Goal: Transaction & Acquisition: Obtain resource

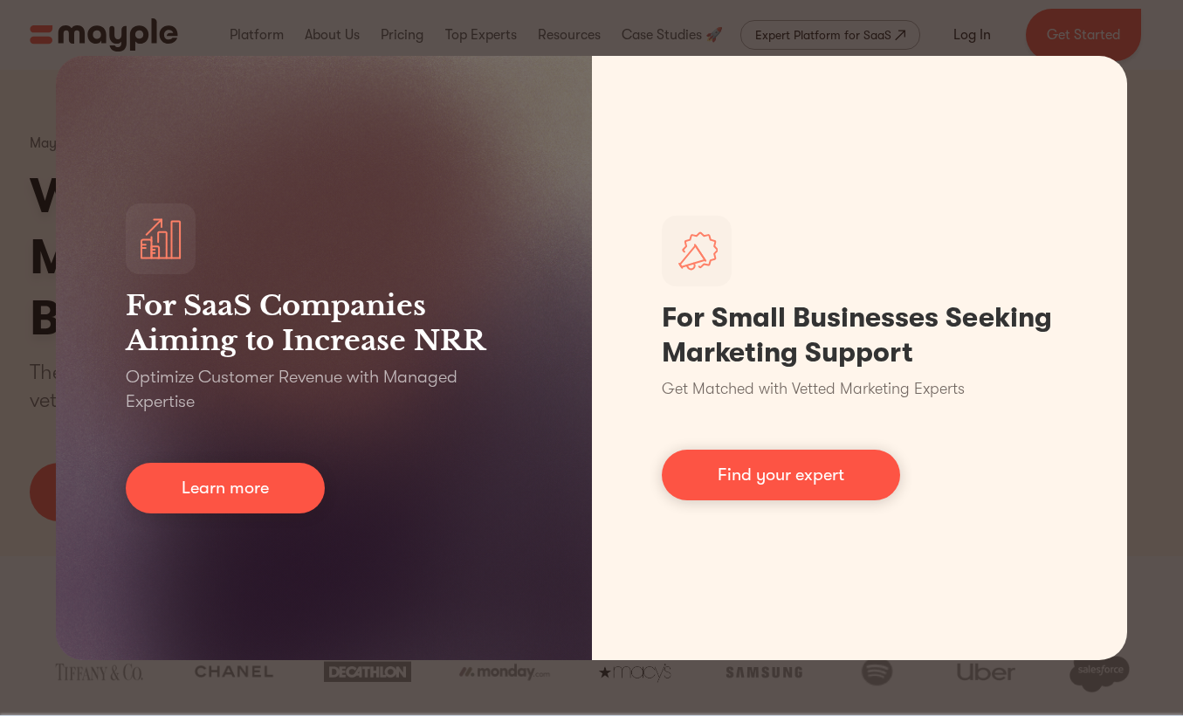
click at [1044, 27] on div "For SaaS Companies Aiming to Increase NRR Optimize Customer Revenue with Manage…" at bounding box center [591, 358] width 1183 height 716
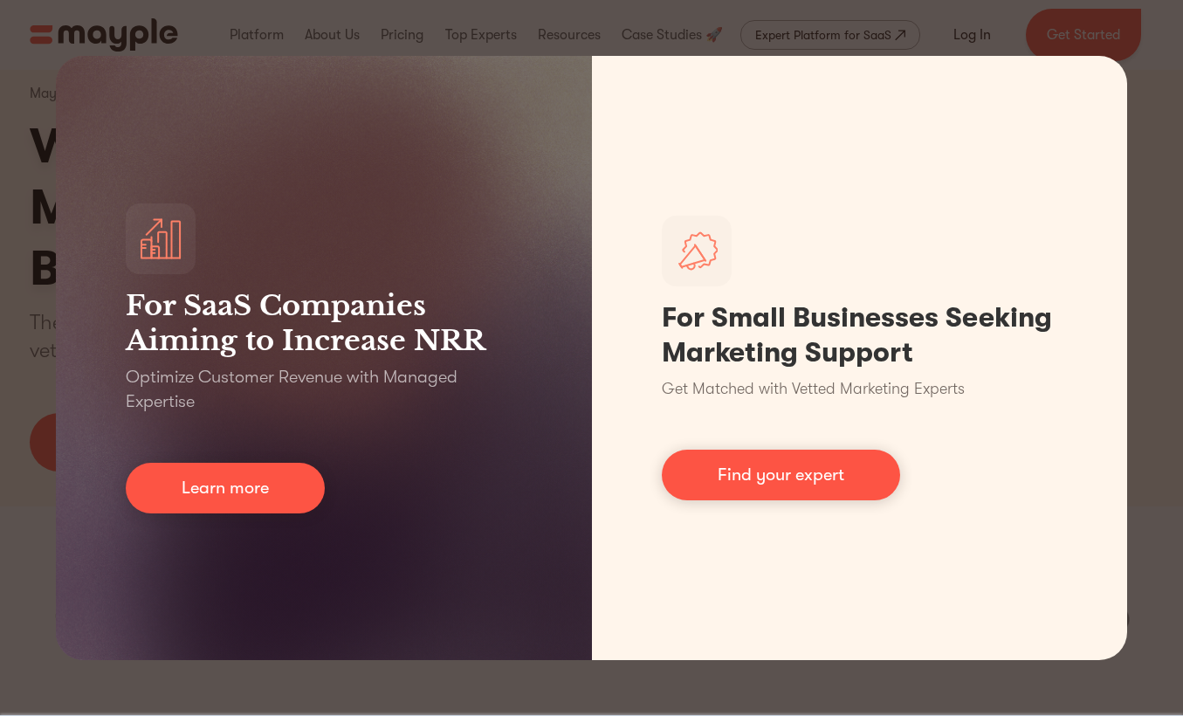
scroll to position [67, 0]
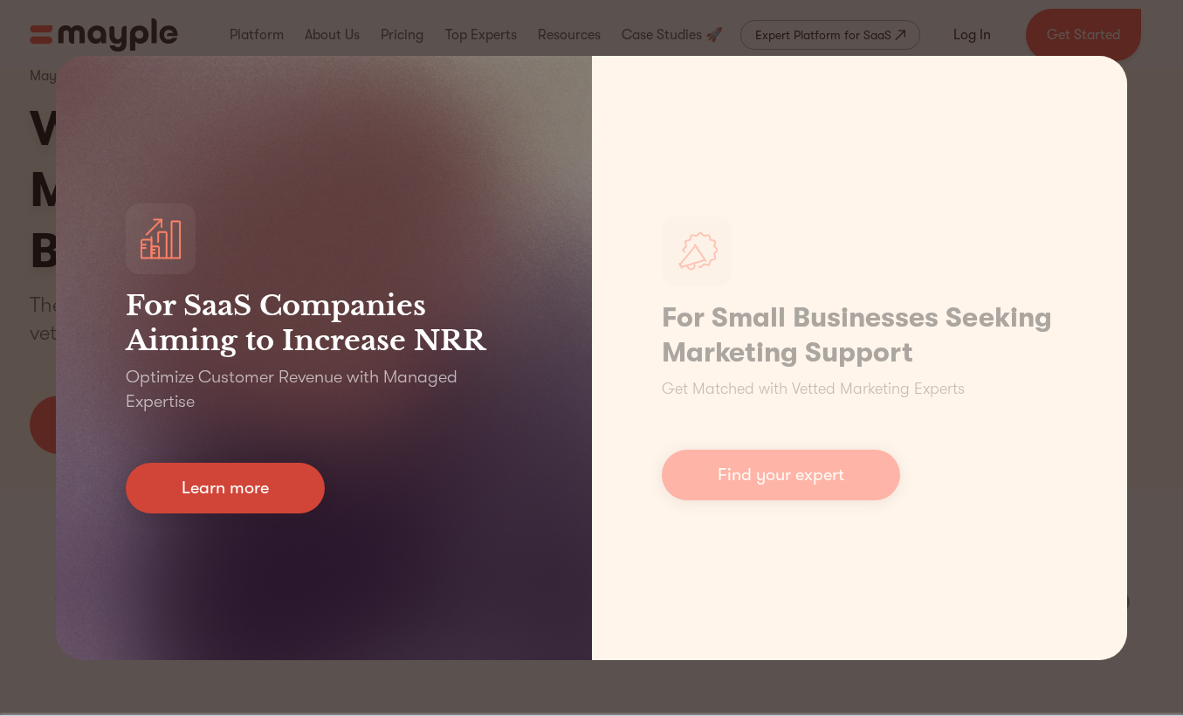
click at [255, 489] on link "Learn more" at bounding box center [225, 488] width 199 height 51
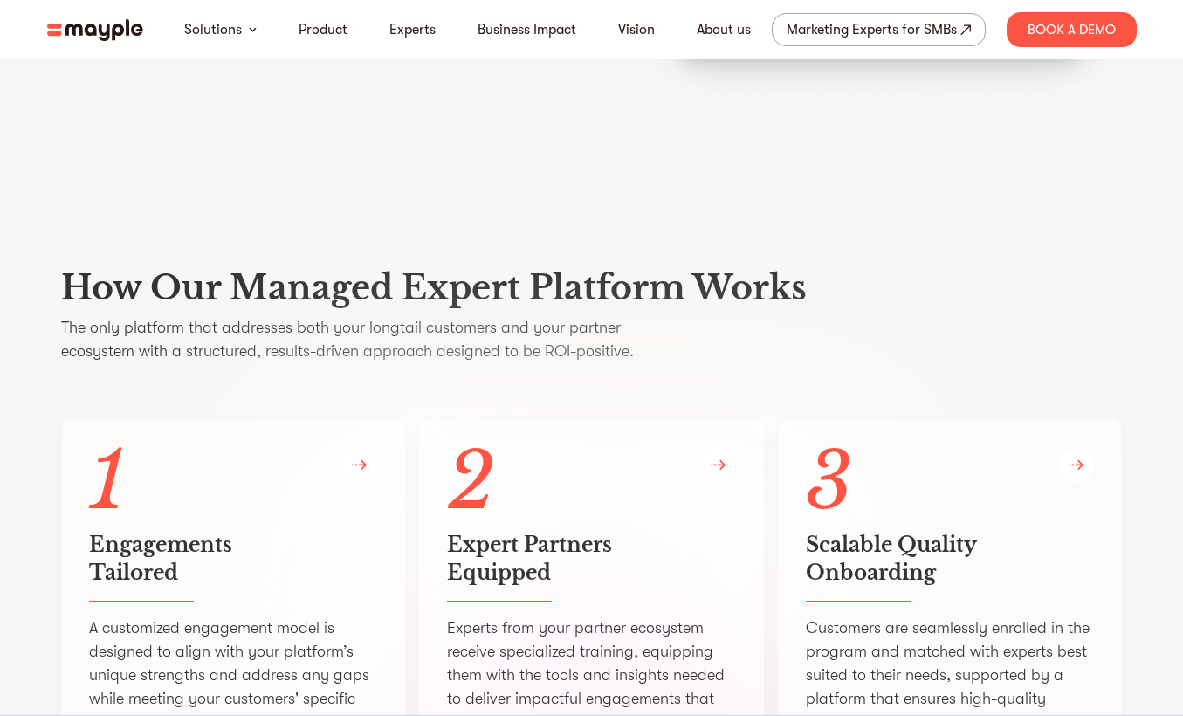
scroll to position [2548, 0]
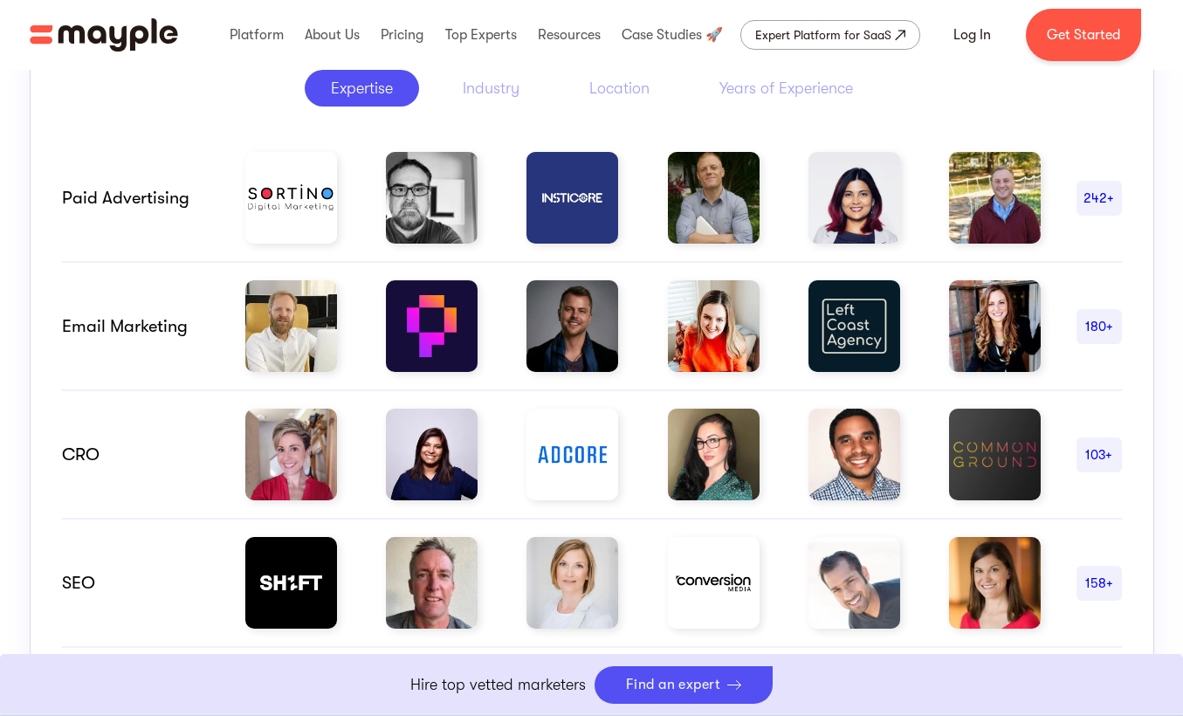
scroll to position [946, 0]
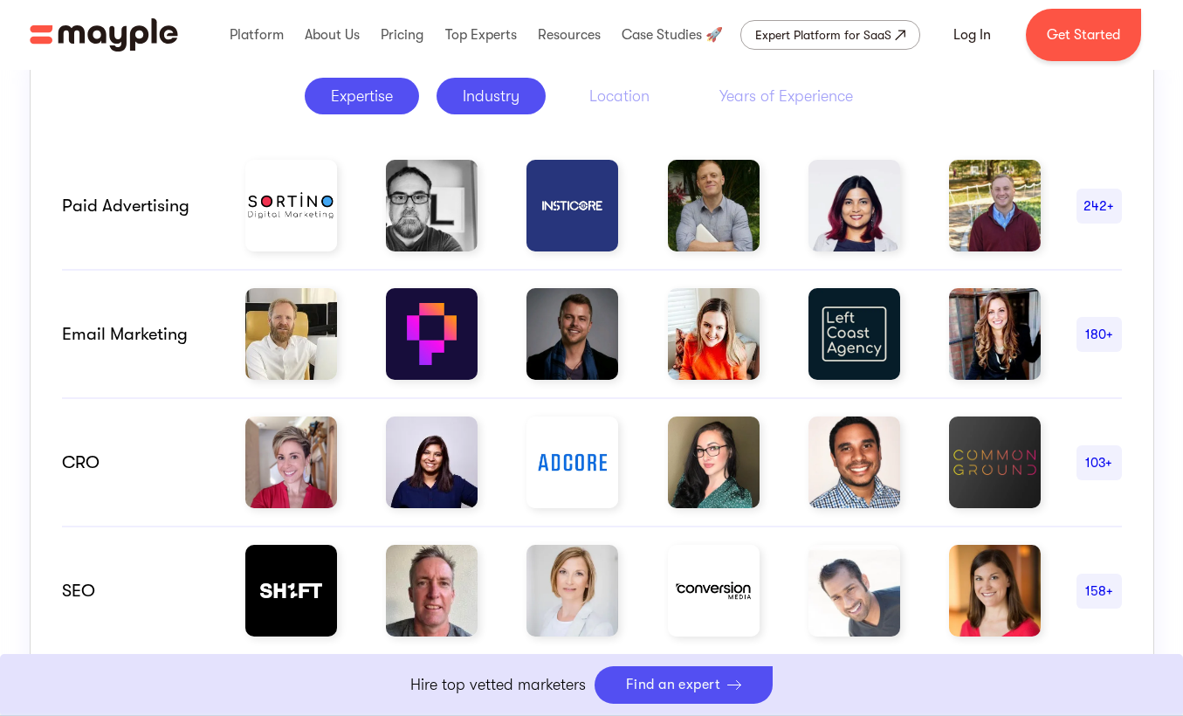
click at [506, 96] on div "Industry" at bounding box center [491, 96] width 57 height 21
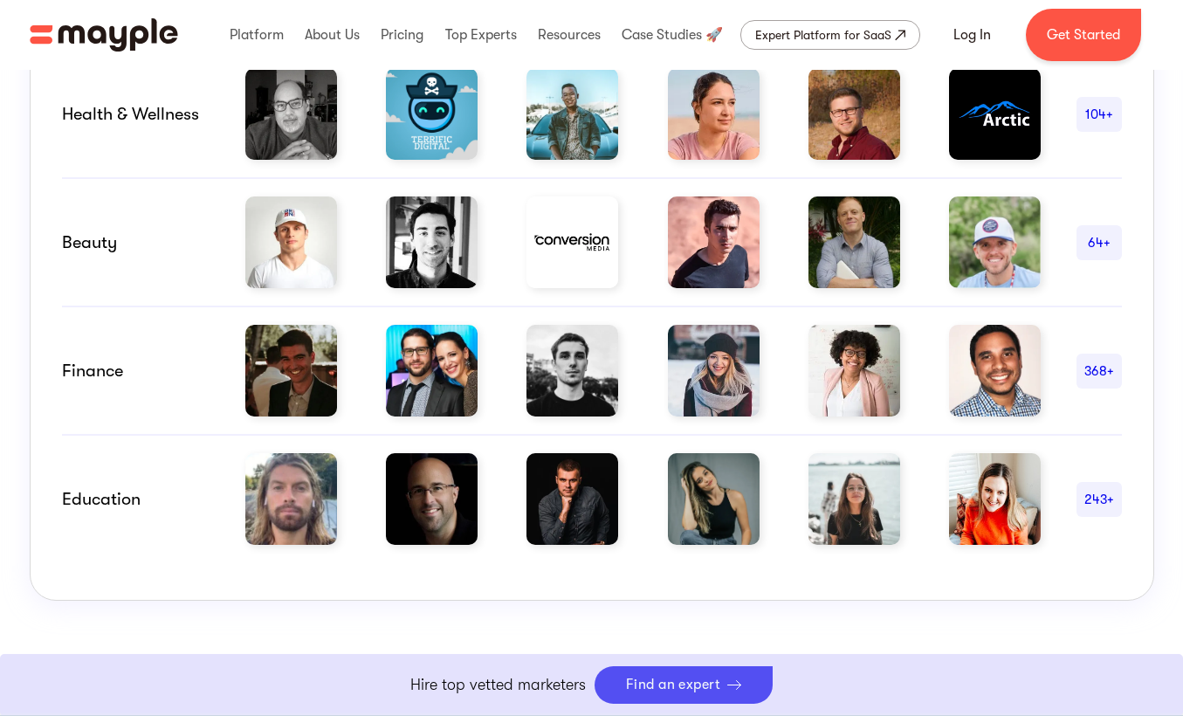
scroll to position [1310, 0]
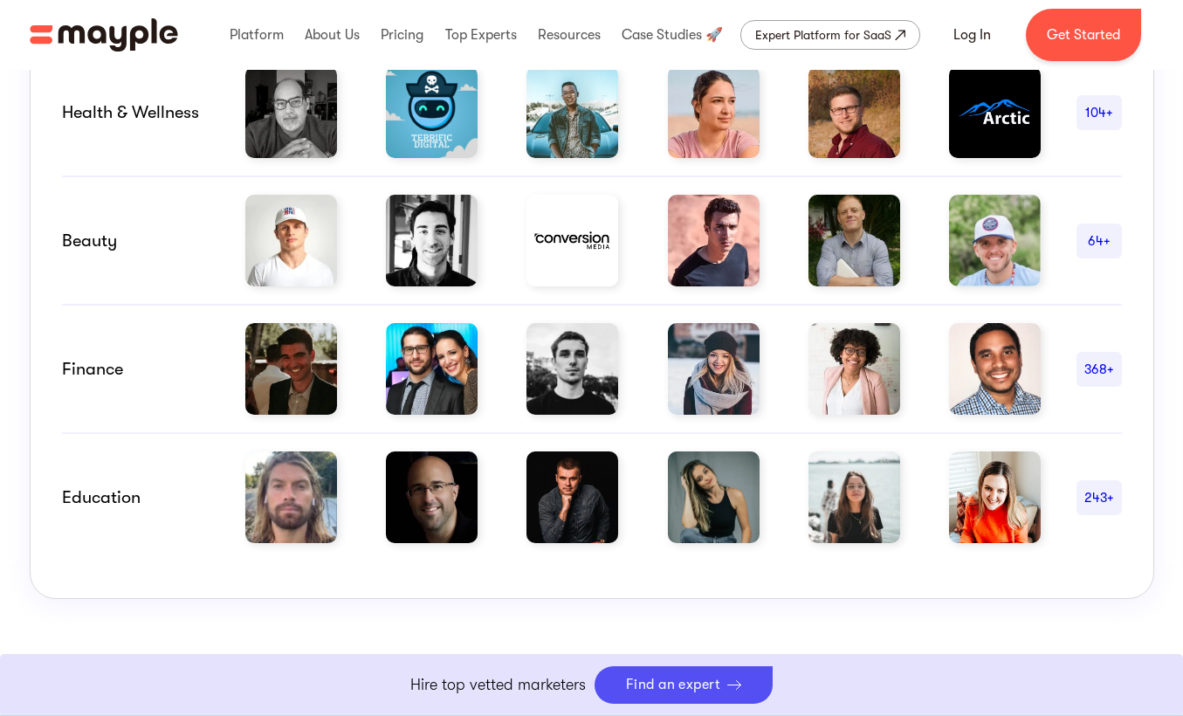
click at [317, 253] on img at bounding box center [291, 241] width 92 height 92
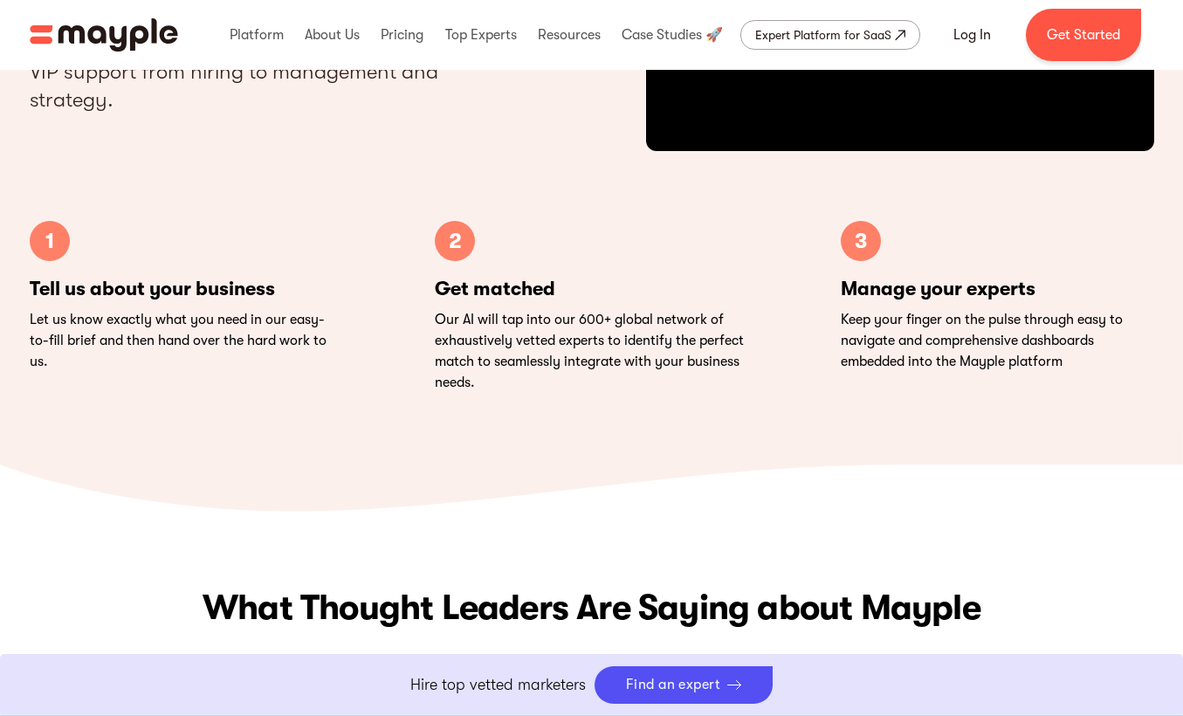
scroll to position [5381, 0]
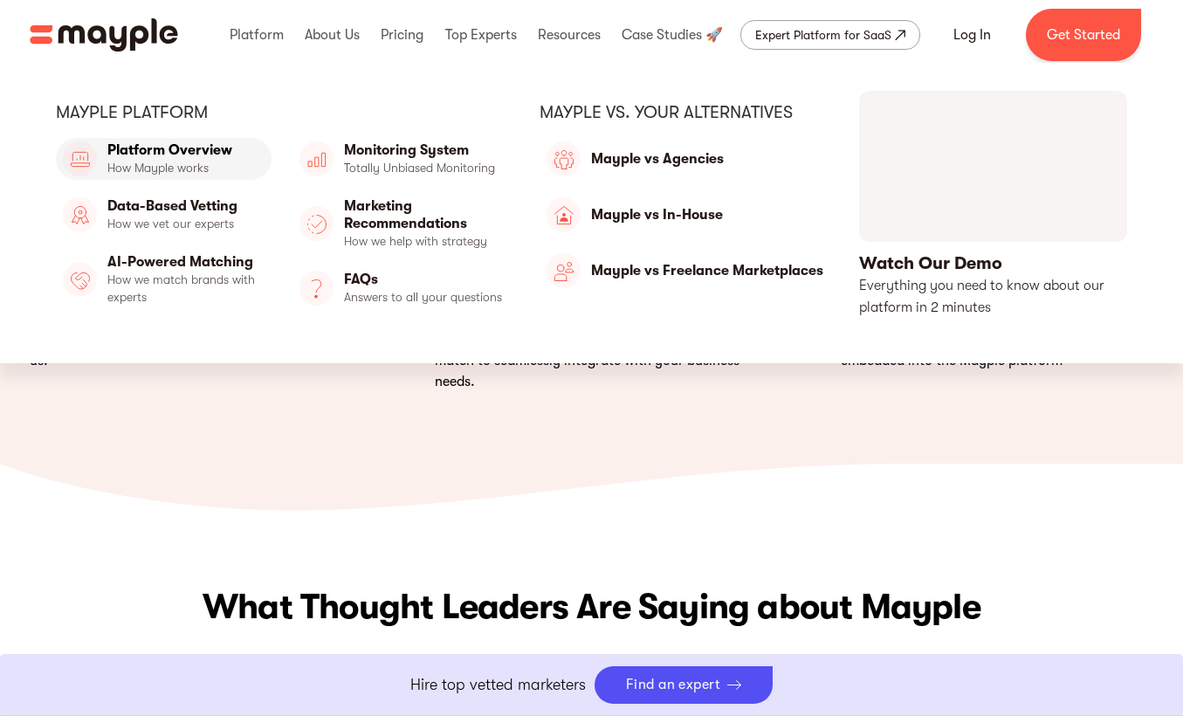
click at [209, 148] on link "Platform Overview" at bounding box center [164, 159] width 216 height 42
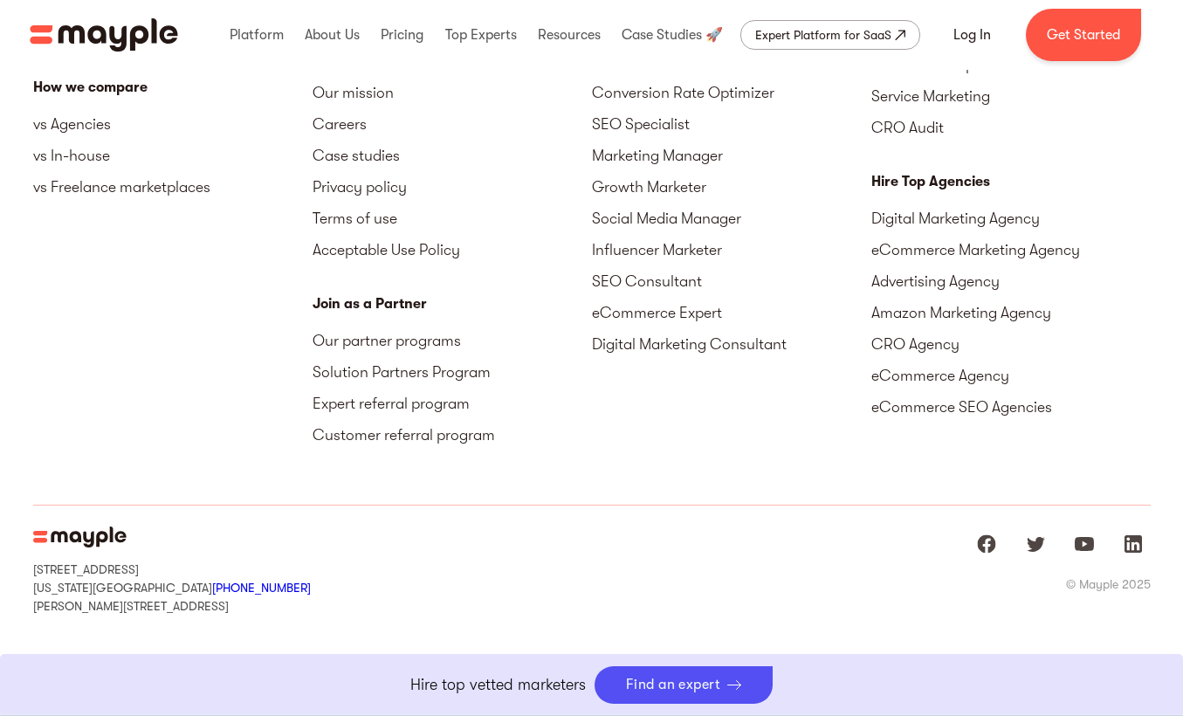
scroll to position [5503, 0]
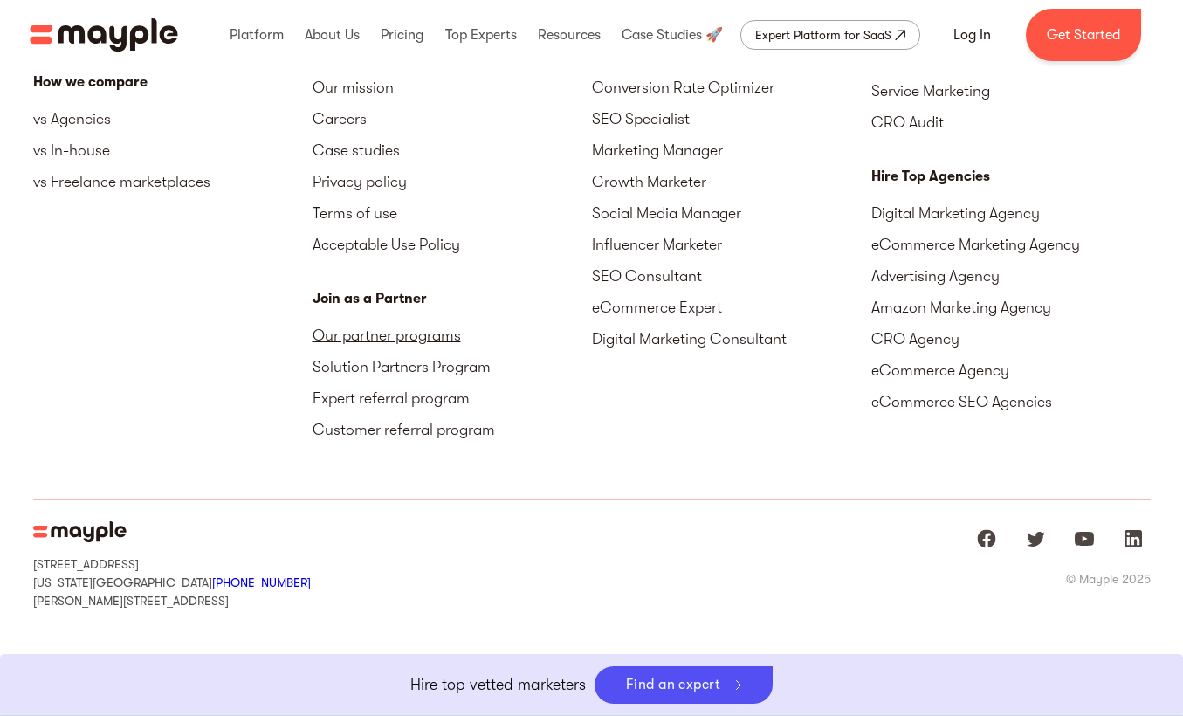
click at [437, 334] on link "Our partner programs" at bounding box center [452, 335] width 279 height 31
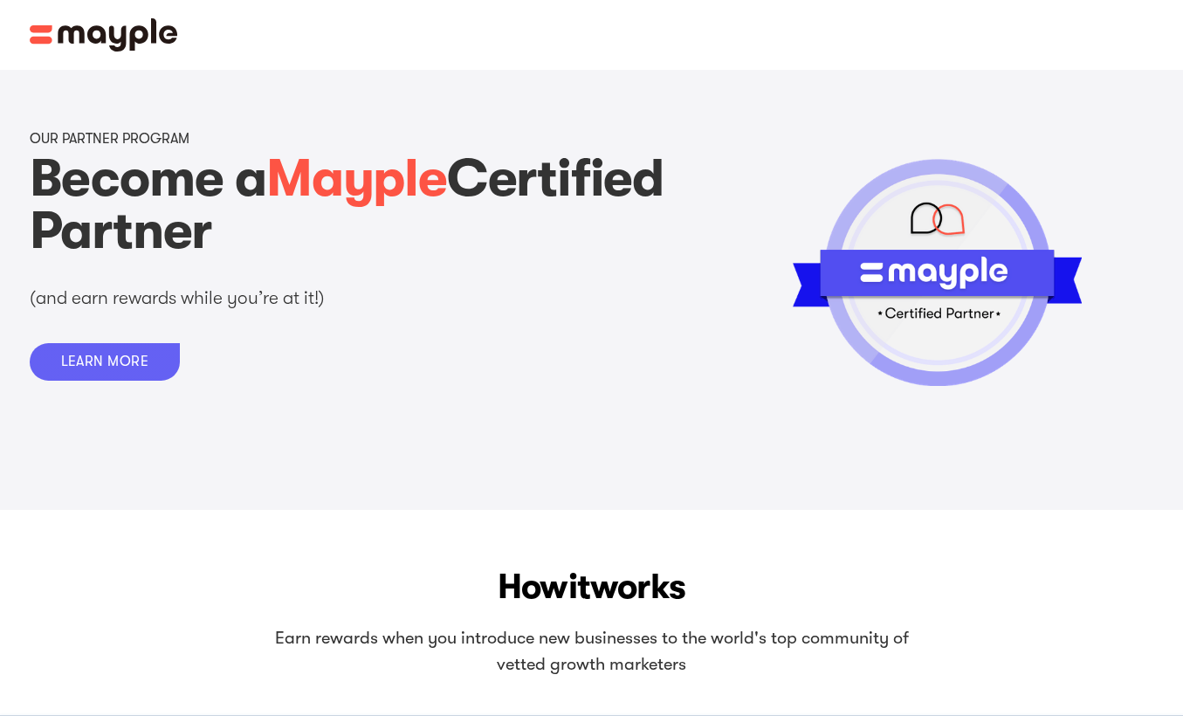
click at [126, 368] on div "LEARN MORE" at bounding box center [105, 362] width 88 height 17
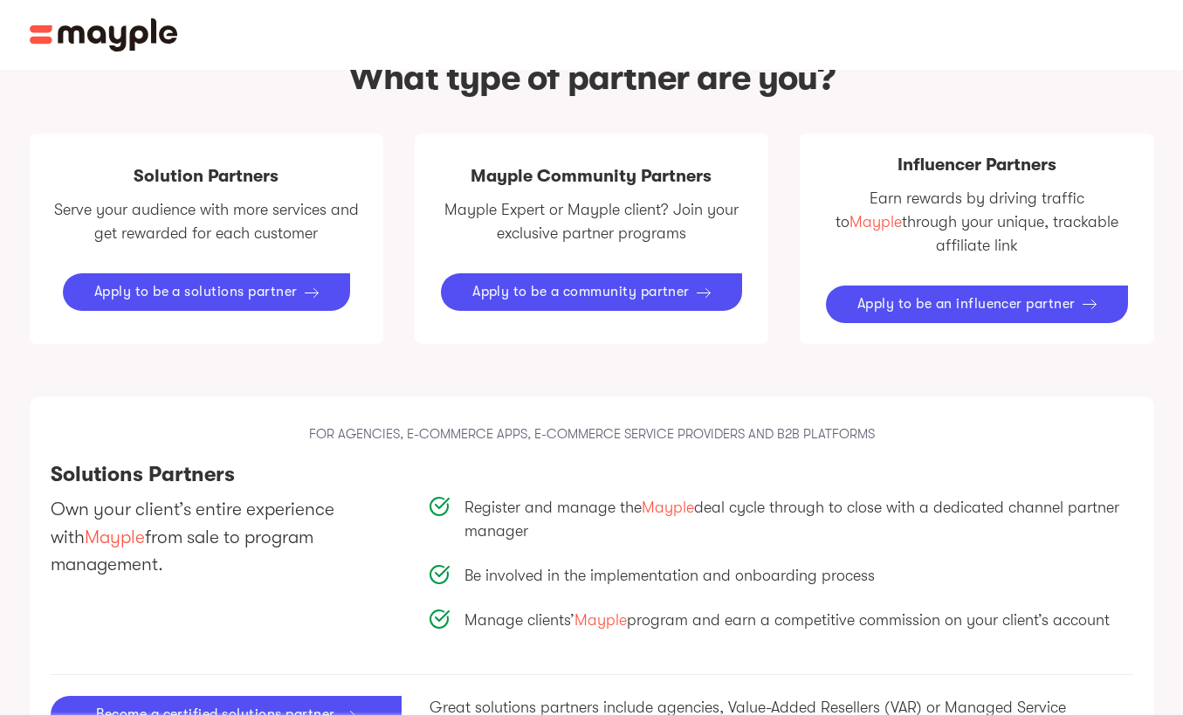
scroll to position [971, 0]
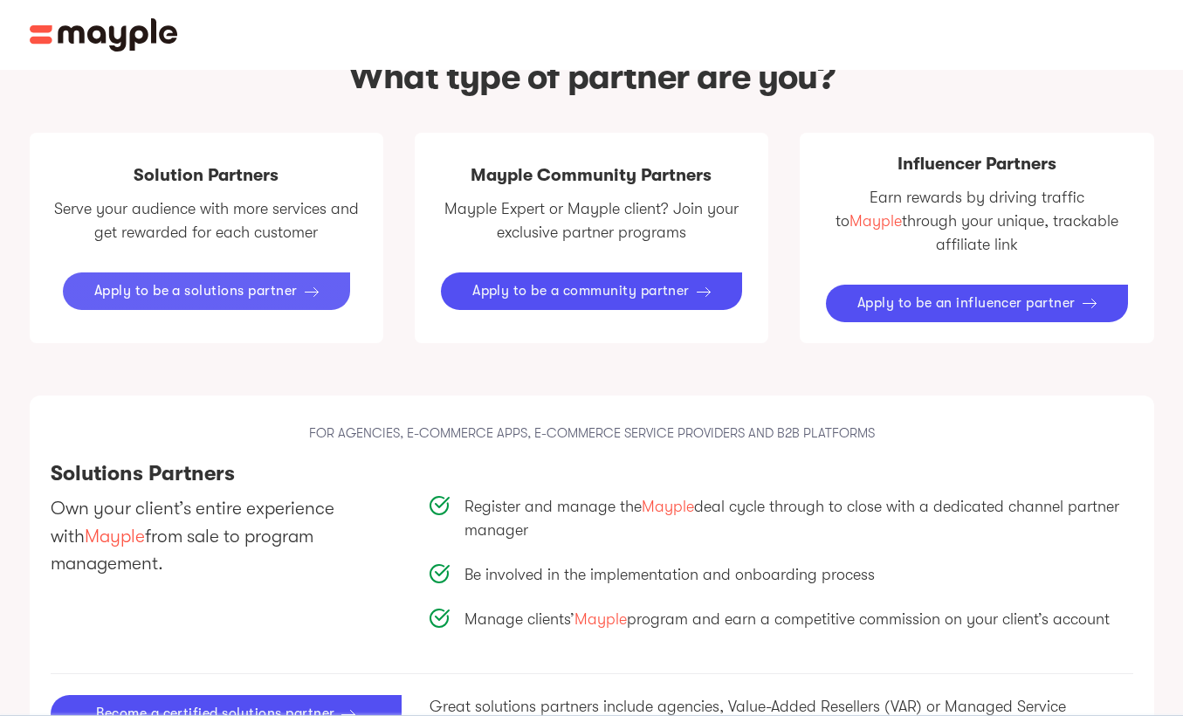
click at [198, 283] on div "Apply to be a solutions partner" at bounding box center [195, 291] width 203 height 17
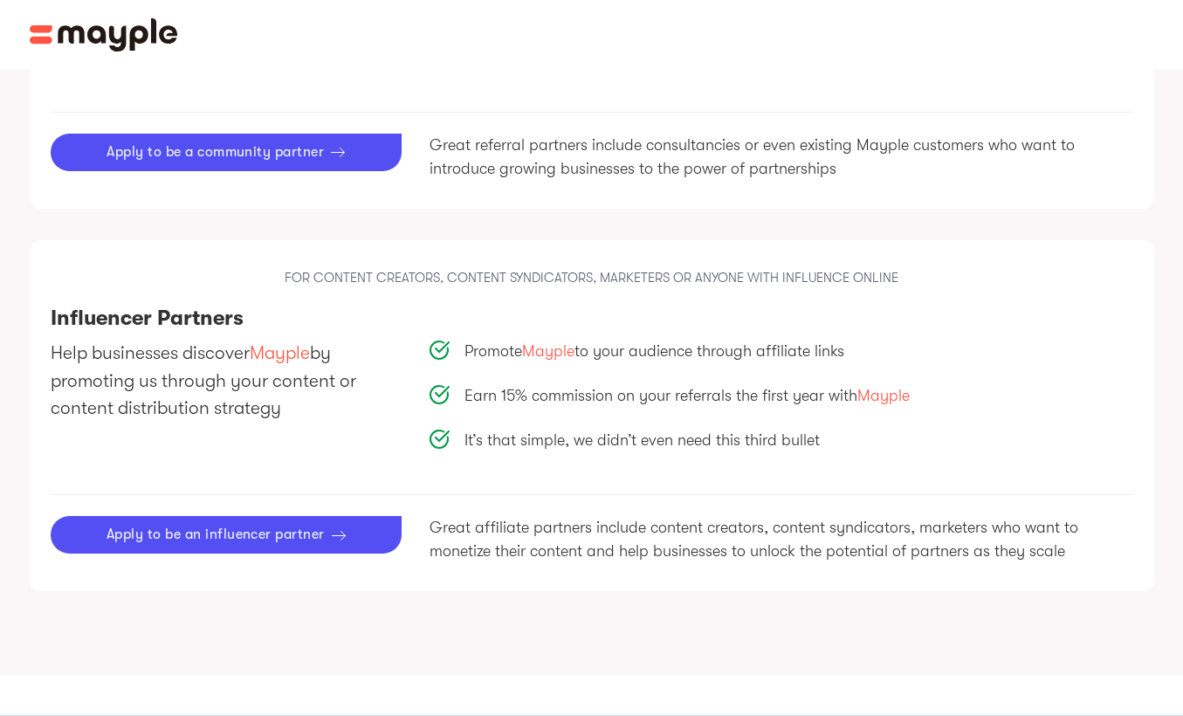
scroll to position [2114, 0]
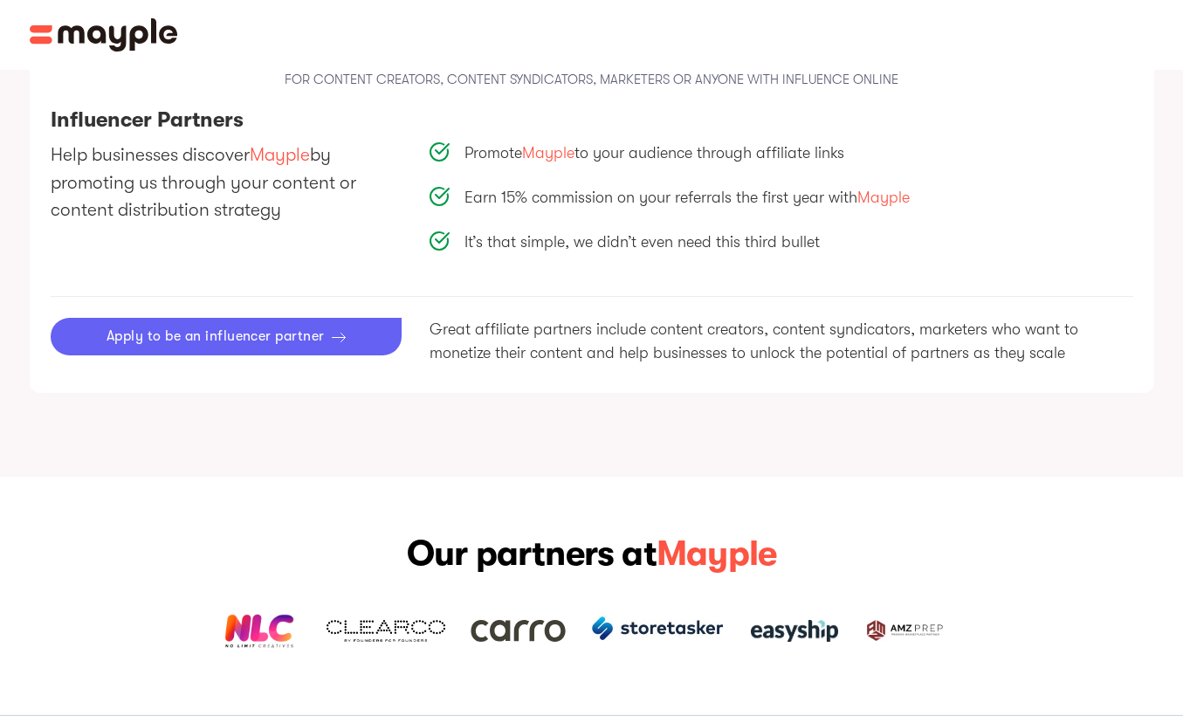
click at [264, 328] on div "Apply to be an influencer partner" at bounding box center [216, 336] width 218 height 17
